Goal: Information Seeking & Learning: Learn about a topic

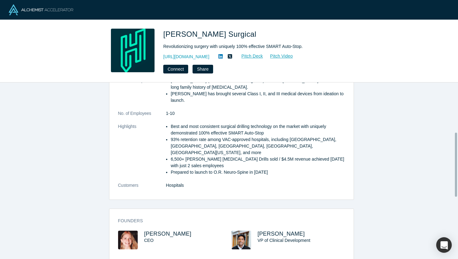
scroll to position [137, 0]
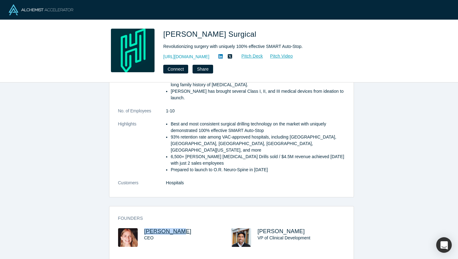
drag, startPoint x: 176, startPoint y: 220, endPoint x: 144, endPoint y: 220, distance: 32.1
click at [144, 229] on h3 "[PERSON_NAME]" at bounding box center [182, 232] width 76 height 7
click at [151, 229] on span "[PERSON_NAME]" at bounding box center [167, 232] width 47 height 6
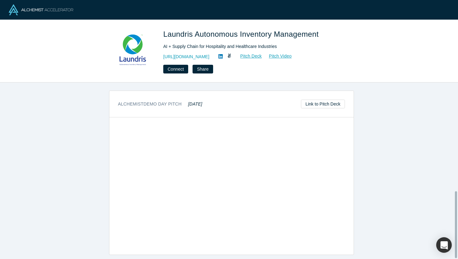
scroll to position [224, 0]
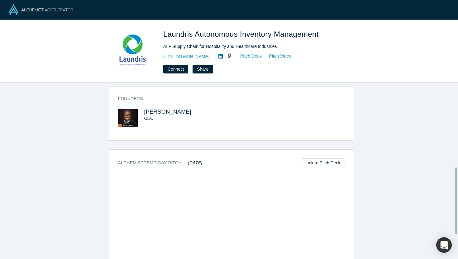
click at [155, 112] on span "Don Ward" at bounding box center [167, 112] width 47 height 6
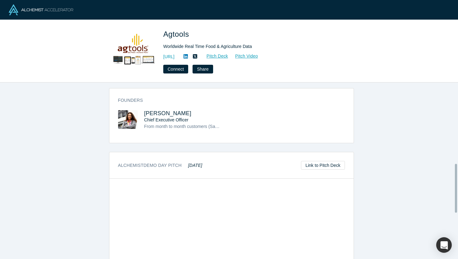
scroll to position [294, 0]
click at [156, 110] on span "Martha Montoya" at bounding box center [167, 113] width 47 height 6
click at [229, 55] on link "Pitch Deck" at bounding box center [214, 56] width 29 height 7
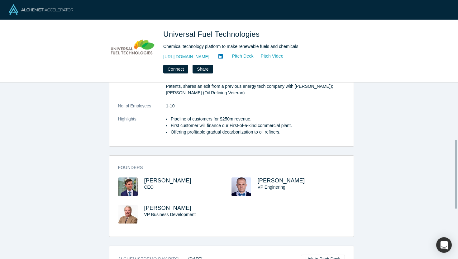
scroll to position [151, 0]
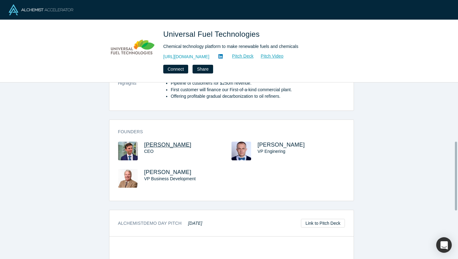
click at [178, 144] on span "Alexei Beltyukov" at bounding box center [167, 145] width 47 height 6
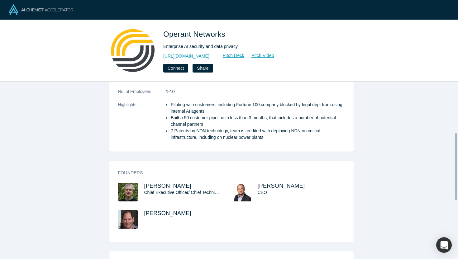
scroll to position [137, 0]
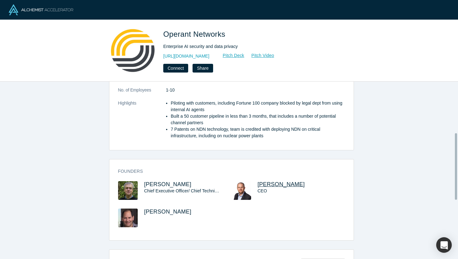
click at [266, 181] on span "Keith Rose" at bounding box center [281, 184] width 47 height 6
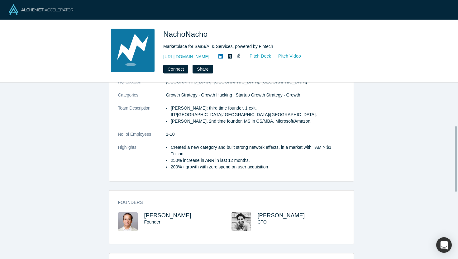
scroll to position [117, 0]
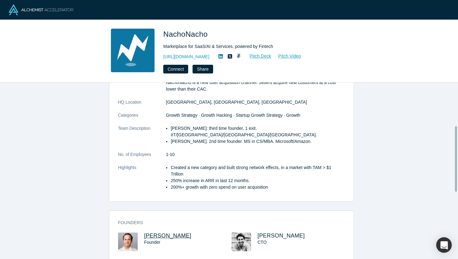
click at [169, 233] on span "[PERSON_NAME]" at bounding box center [167, 236] width 47 height 6
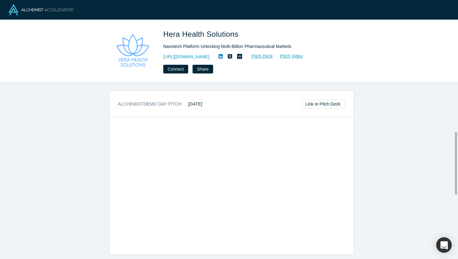
scroll to position [137, 0]
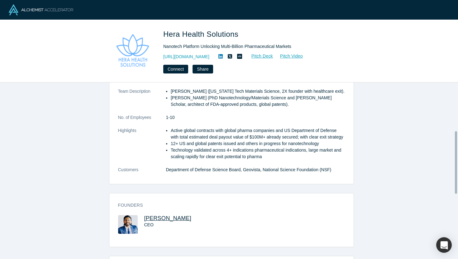
click at [175, 222] on span "[PERSON_NAME]" at bounding box center [167, 218] width 47 height 6
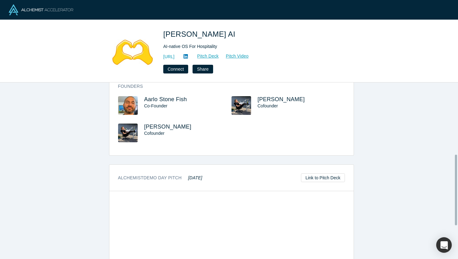
scroll to position [190, 0]
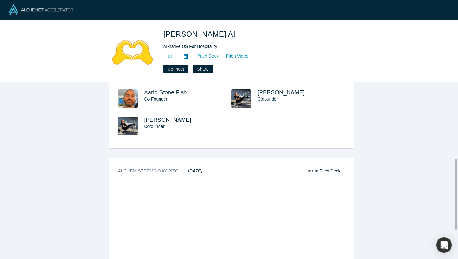
click at [175, 94] on span "Aarlo Stone Fish" at bounding box center [165, 92] width 43 height 6
click at [161, 121] on span "Sam Dundas" at bounding box center [167, 120] width 47 height 6
click at [264, 93] on span "Sam Dundas" at bounding box center [281, 92] width 47 height 6
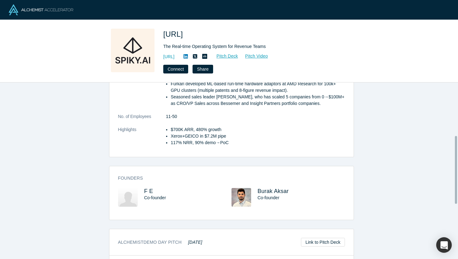
scroll to position [138, 0]
click at [272, 189] on span "Burak Aksar" at bounding box center [273, 191] width 31 height 6
click at [148, 191] on span "F E" at bounding box center [148, 191] width 9 height 6
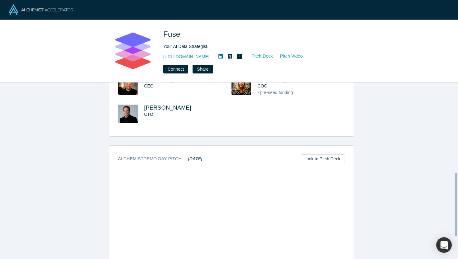
scroll to position [242, 0]
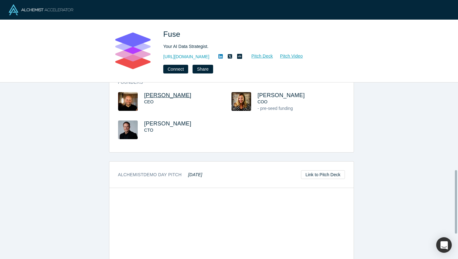
click at [181, 92] on span "Jeff Cherkassky" at bounding box center [167, 95] width 47 height 6
